Goal: Information Seeking & Learning: Learn about a topic

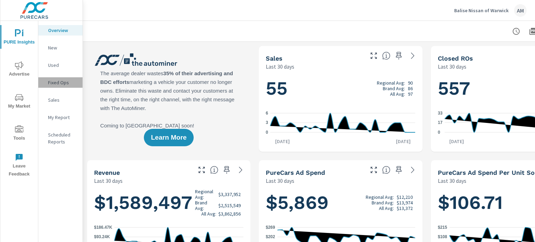
click at [55, 79] on p "Fixed Ops" at bounding box center [62, 82] width 29 height 7
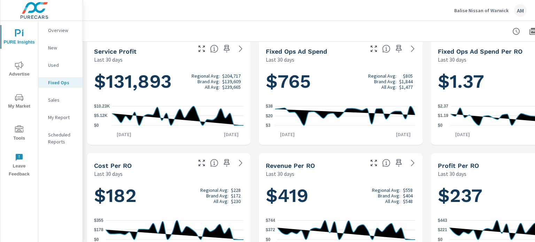
scroll to position [148, 0]
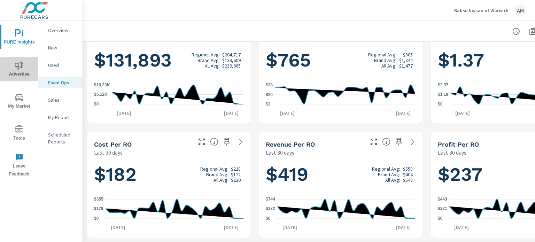
click at [20, 75] on span "Advertise" at bounding box center [18, 69] width 33 height 17
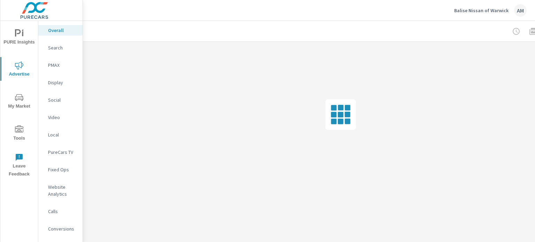
click at [62, 170] on p "Fixed Ops" at bounding box center [62, 169] width 29 height 7
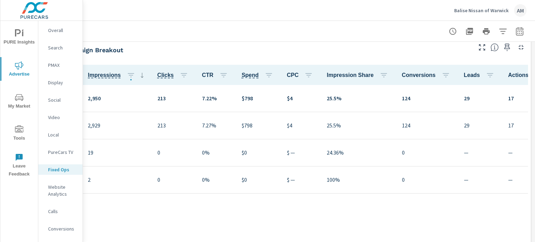
scroll to position [292, 68]
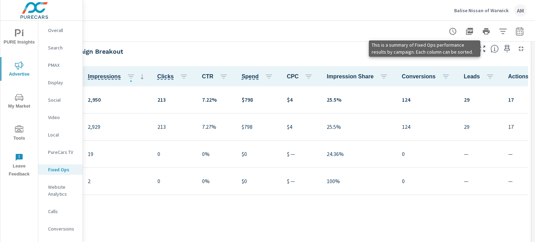
click at [494, 50] on icon at bounding box center [495, 49] width 2 height 4
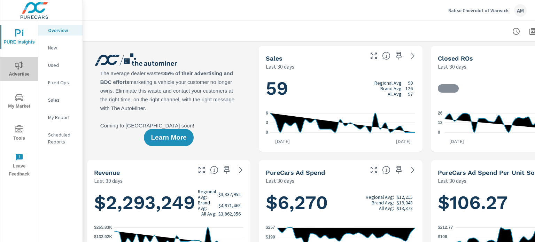
click at [25, 63] on span "Advertise" at bounding box center [18, 69] width 33 height 17
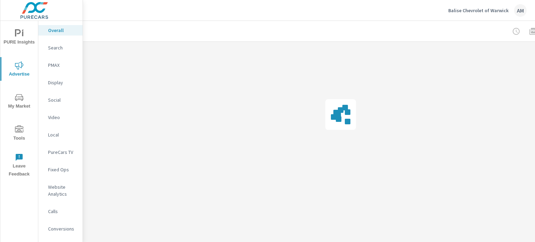
click at [21, 25] on button "PURE Insights" at bounding box center [19, 37] width 38 height 24
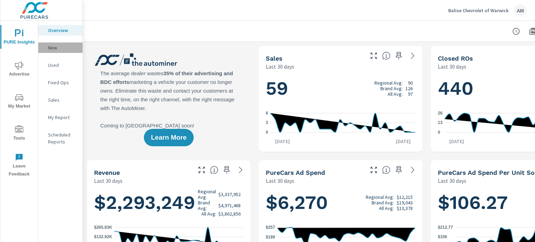
click at [68, 43] on div "New" at bounding box center [60, 47] width 44 height 10
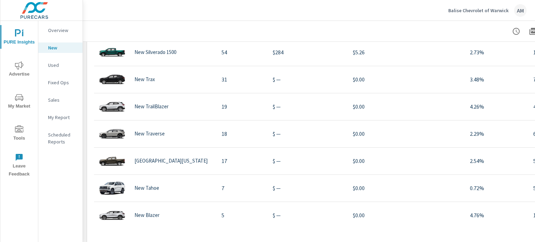
scroll to position [604, 0]
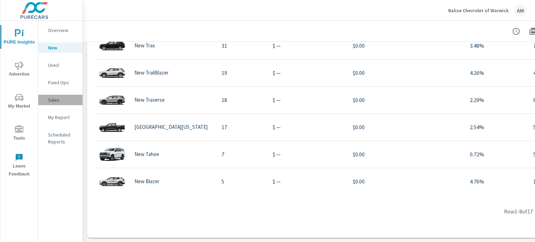
click at [54, 100] on p "Sales" at bounding box center [62, 99] width 29 height 7
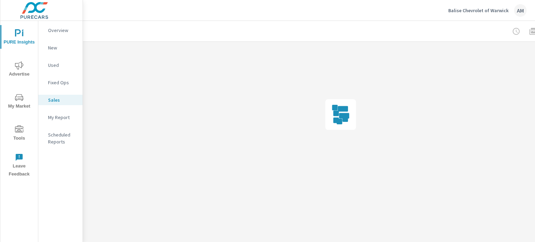
click at [54, 100] on p "Sales" at bounding box center [62, 99] width 29 height 7
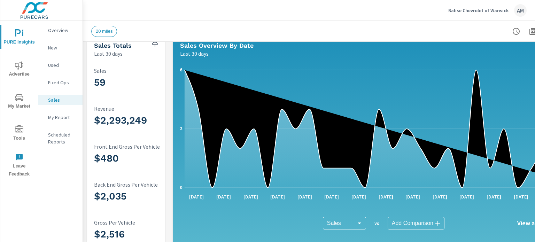
scroll to position [7, 0]
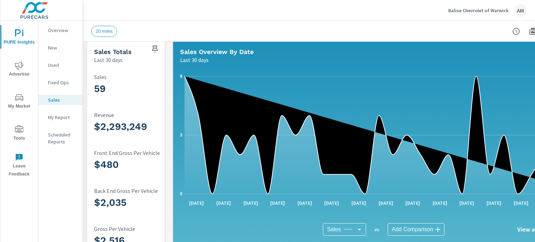
click at [22, 68] on icon "nav menu" at bounding box center [19, 65] width 8 height 8
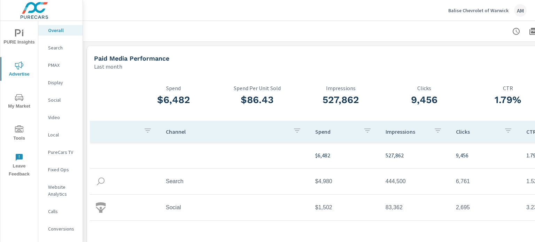
click at [15, 103] on span "My Market" at bounding box center [18, 101] width 33 height 17
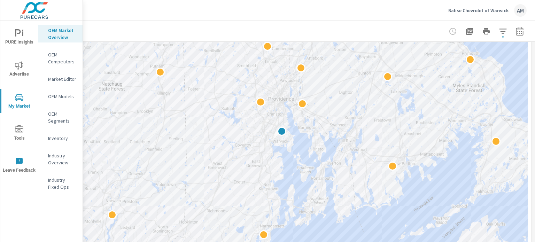
scroll to position [80, 68]
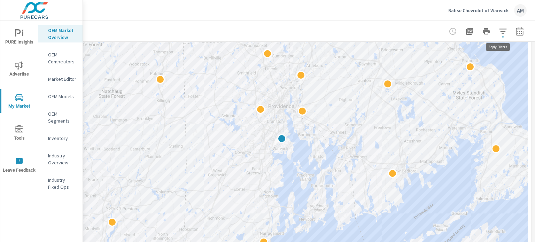
click at [499, 31] on icon "button" at bounding box center [502, 31] width 7 height 5
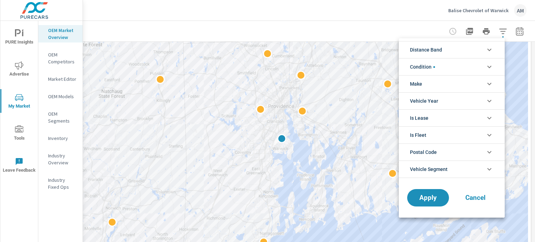
click at [496, 31] on div at bounding box center [267, 121] width 535 height 242
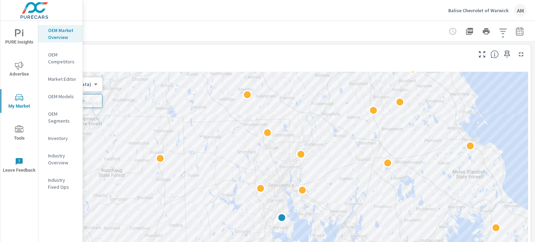
scroll to position [0, 68]
drag, startPoint x: 534, startPoint y: 65, endPoint x: 536, endPoint y: 37, distance: 27.9
click at [534, 37] on html "PURE Insights Advertise My Market Tools Leave Feedback OEM Market Overview OEM …" at bounding box center [267, 121] width 535 height 242
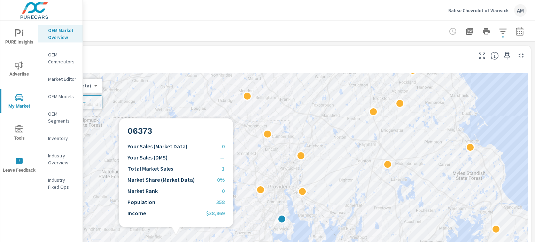
click at [176, 235] on div "2" at bounding box center [276, 214] width 501 height 283
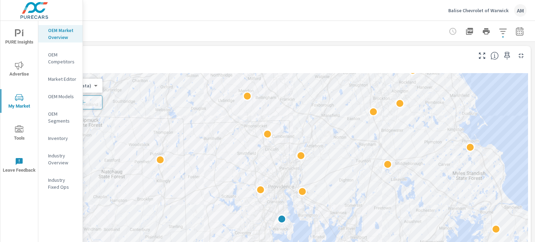
scroll to position [0, 0]
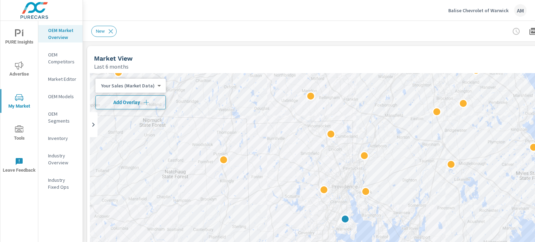
click at [139, 104] on span "Add Overlay" at bounding box center [131, 102] width 64 height 7
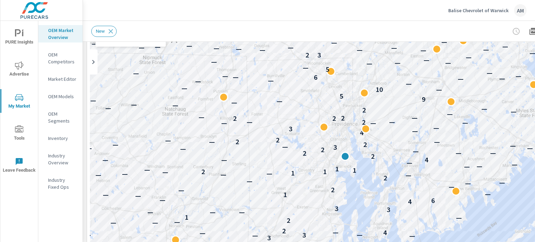
scroll to position [67, 0]
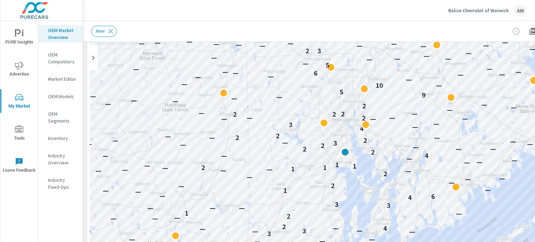
click at [335, 12] on div "Balise Chevrolet of Warwick AM" at bounding box center [308, 10] width 435 height 21
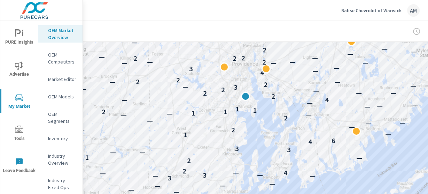
scroll to position [95, 100]
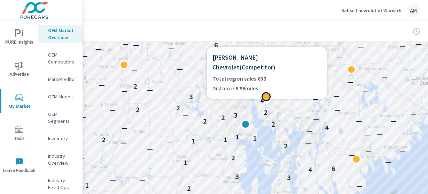
click at [225, 99] on div at bounding box center [267, 103] width 120 height 8
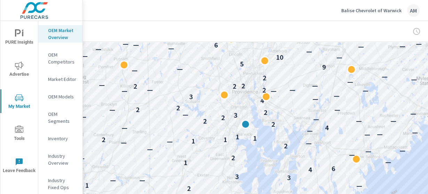
click at [281, 31] on div "New" at bounding box center [192, 31] width 401 height 11
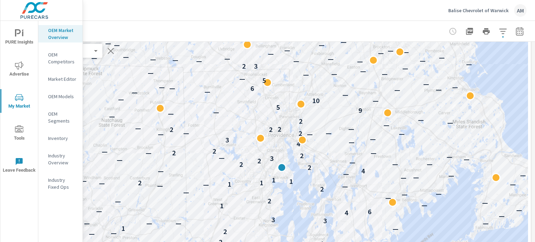
scroll to position [54, 68]
